Goal: Complete application form

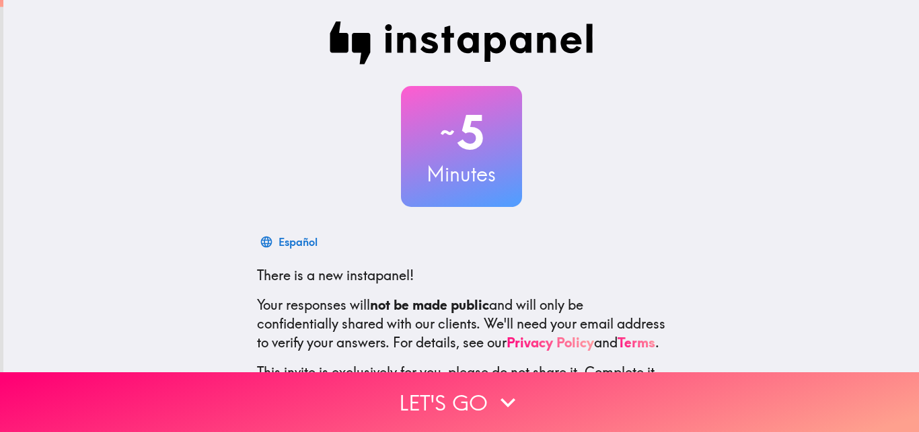
scroll to position [128, 0]
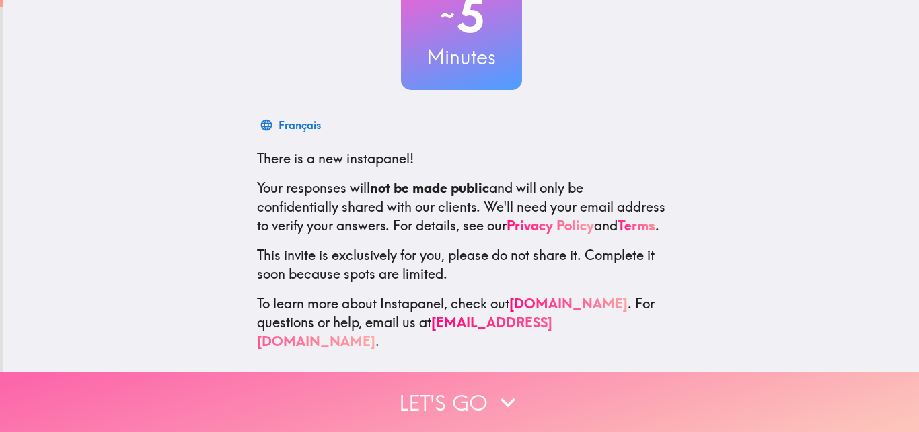
click at [465, 381] on button "Let's go" at bounding box center [459, 403] width 919 height 60
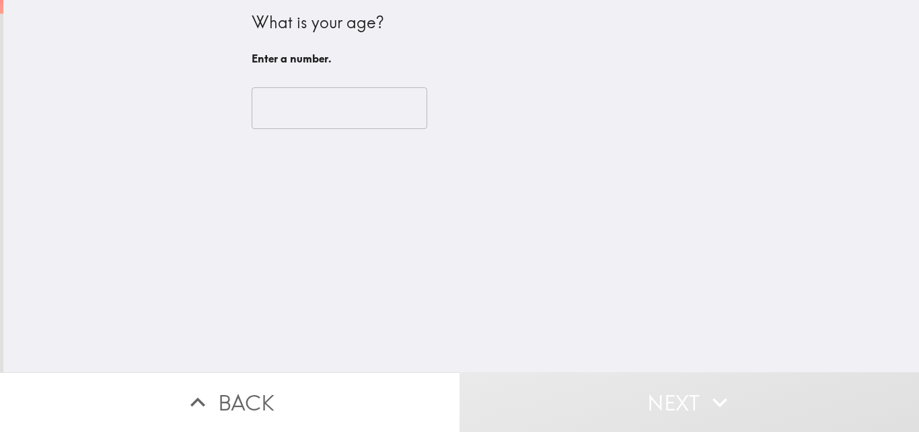
click at [339, 121] on input "number" at bounding box center [340, 108] width 176 height 42
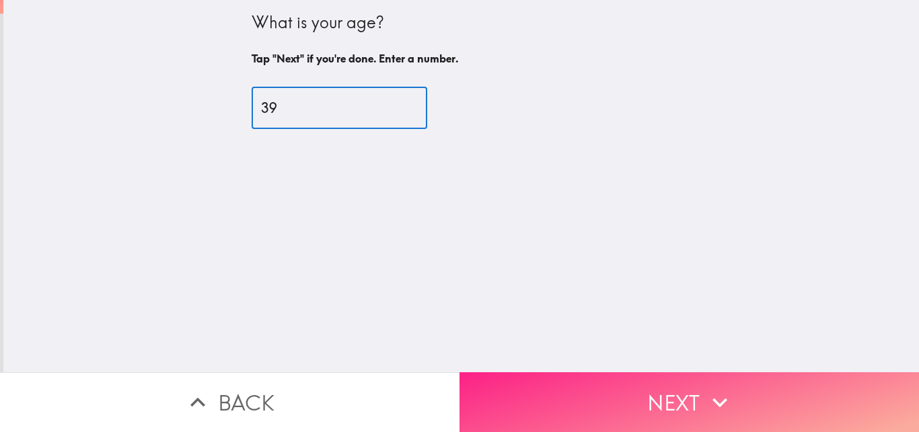
type input "39"
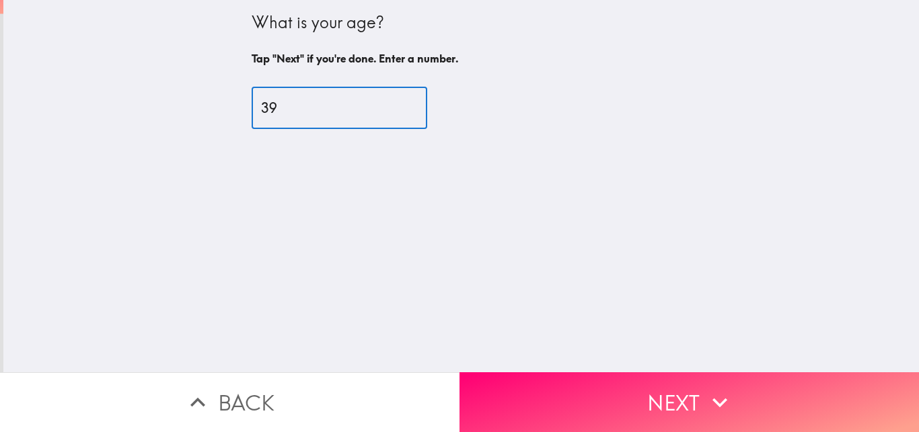
click at [652, 402] on button "Next" at bounding box center [688, 403] width 459 height 60
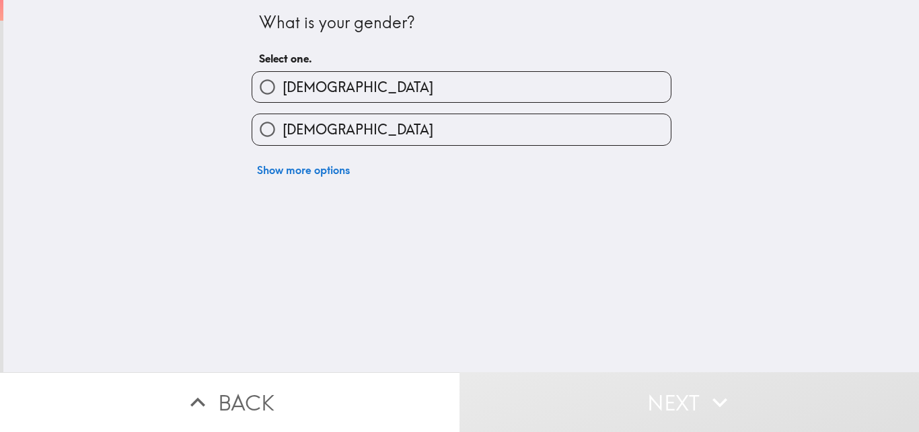
click at [282, 89] on span "[DEMOGRAPHIC_DATA]" at bounding box center [357, 87] width 151 height 19
click at [282, 89] on input "[DEMOGRAPHIC_DATA]" at bounding box center [267, 87] width 30 height 30
radio input "true"
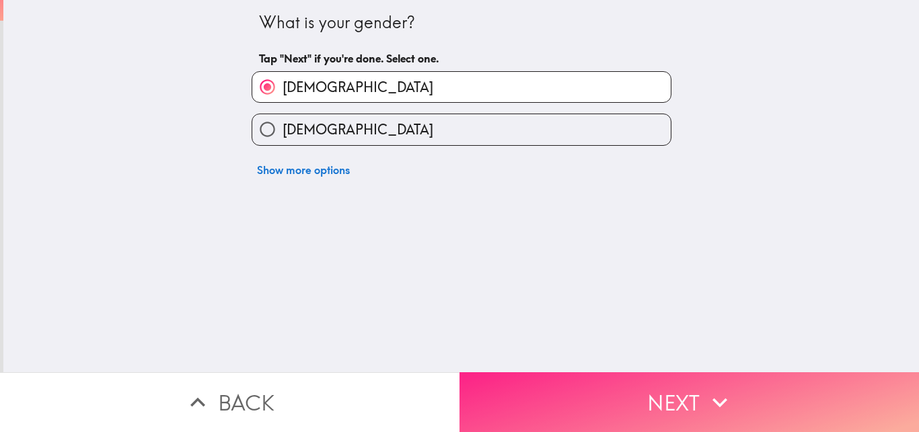
click at [612, 374] on button "Next" at bounding box center [688, 403] width 459 height 60
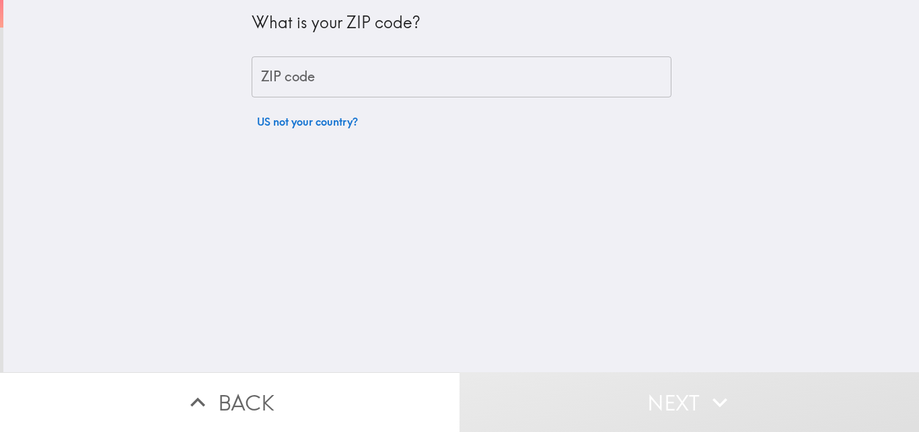
click at [285, 80] on input "ZIP code" at bounding box center [462, 77] width 420 height 42
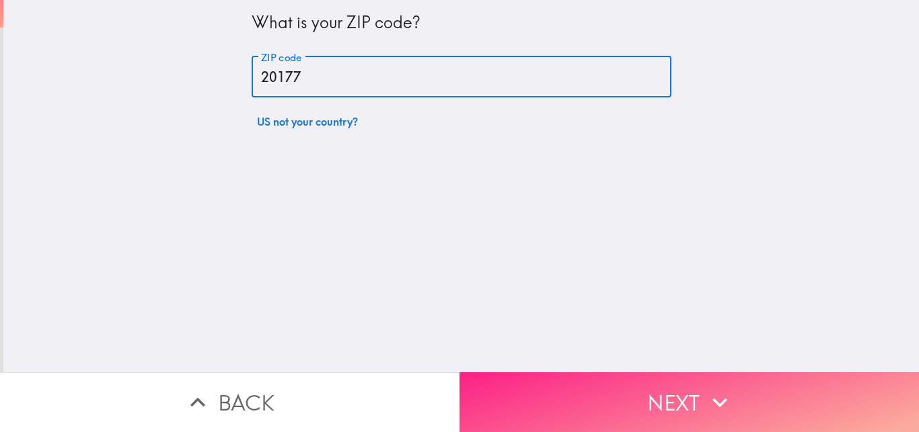
type input "20177"
click at [620, 385] on button "Next" at bounding box center [688, 403] width 459 height 60
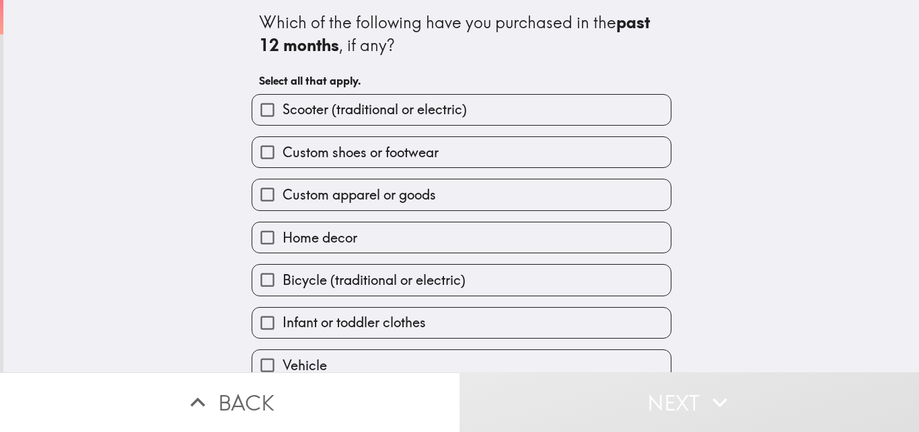
click at [629, 61] on div "Which of the following have you purchased in the past 12 months , if any? Selec…" at bounding box center [461, 52] width 405 height 83
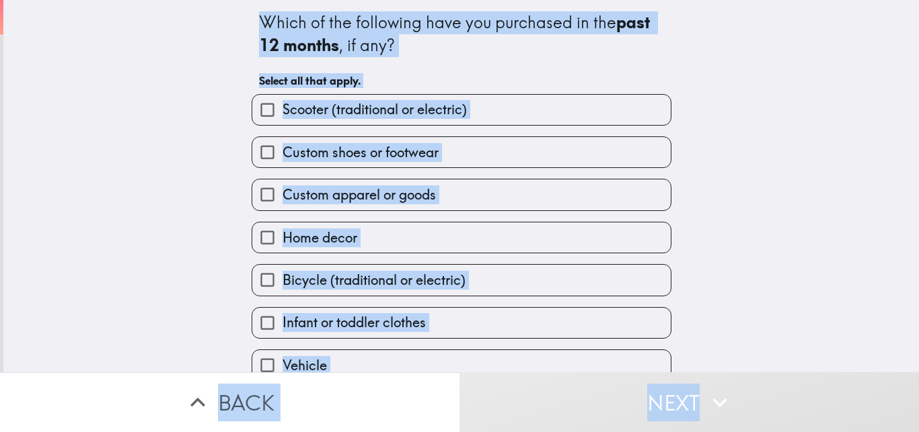
scroll to position [63, 0]
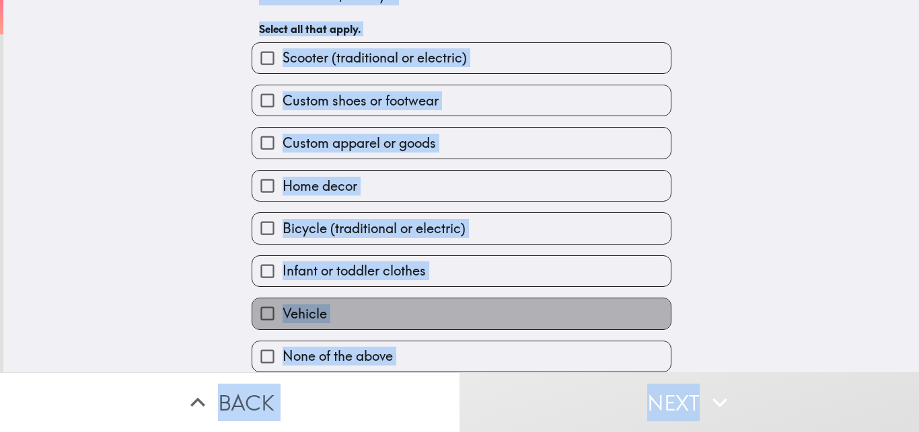
click at [353, 307] on label "Vehicle" at bounding box center [461, 314] width 418 height 30
click at [282, 307] on input "Vehicle" at bounding box center [267, 314] width 30 height 30
checkbox input "true"
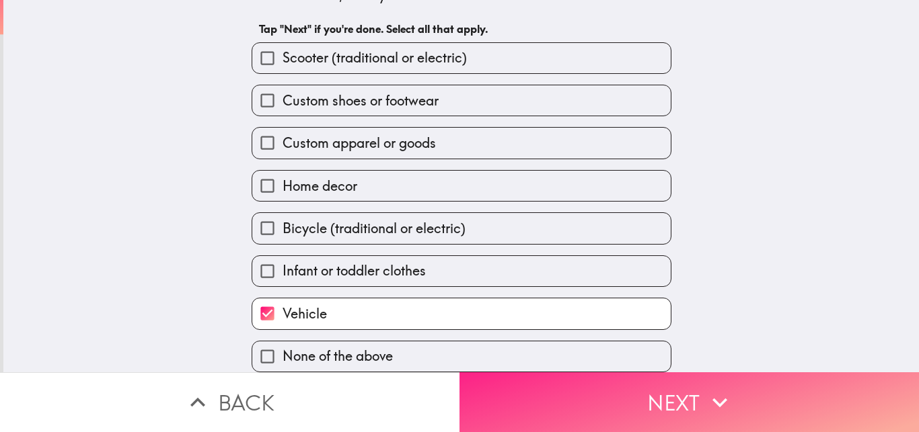
click at [608, 400] on button "Next" at bounding box center [688, 403] width 459 height 60
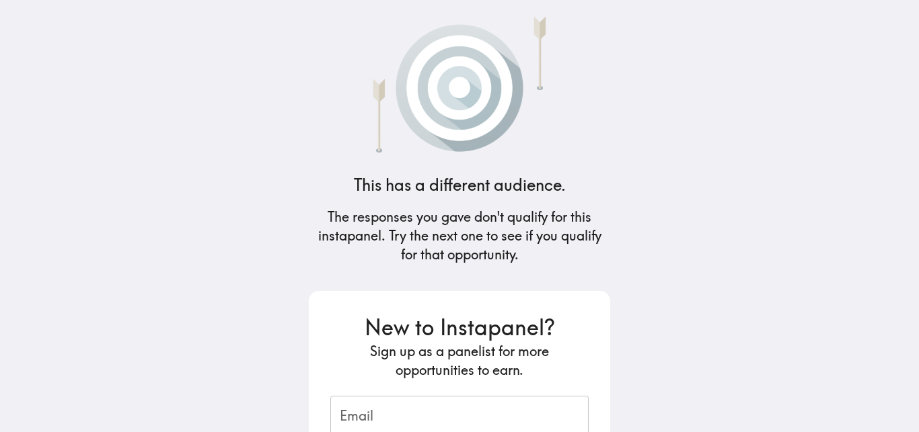
scroll to position [163, 0]
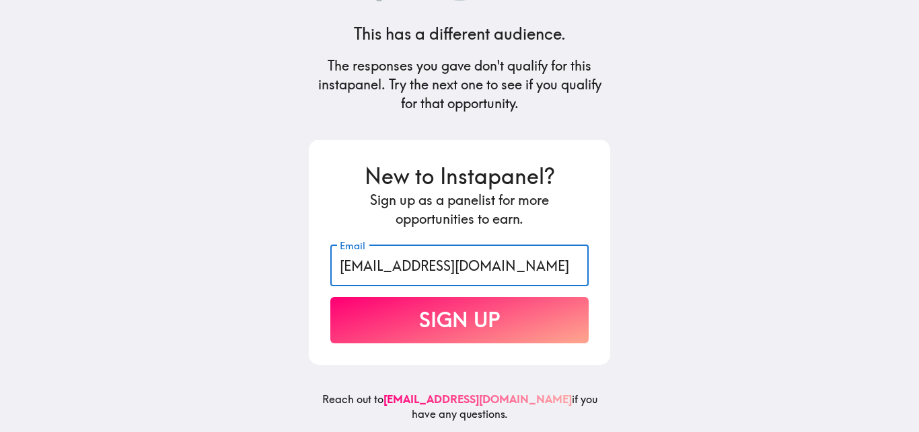
type input "[EMAIL_ADDRESS][DOMAIN_NAME]"
click at [454, 317] on button "Sign Up" at bounding box center [459, 320] width 258 height 46
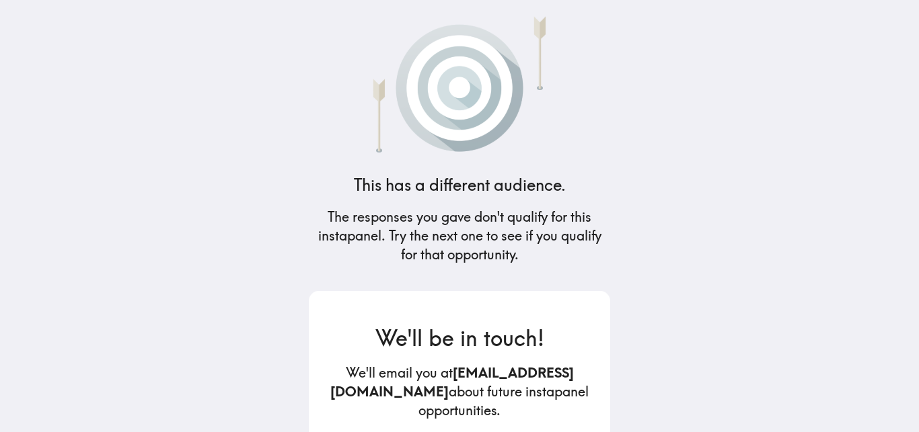
scroll to position [100, 0]
